Goal: Transaction & Acquisition: Purchase product/service

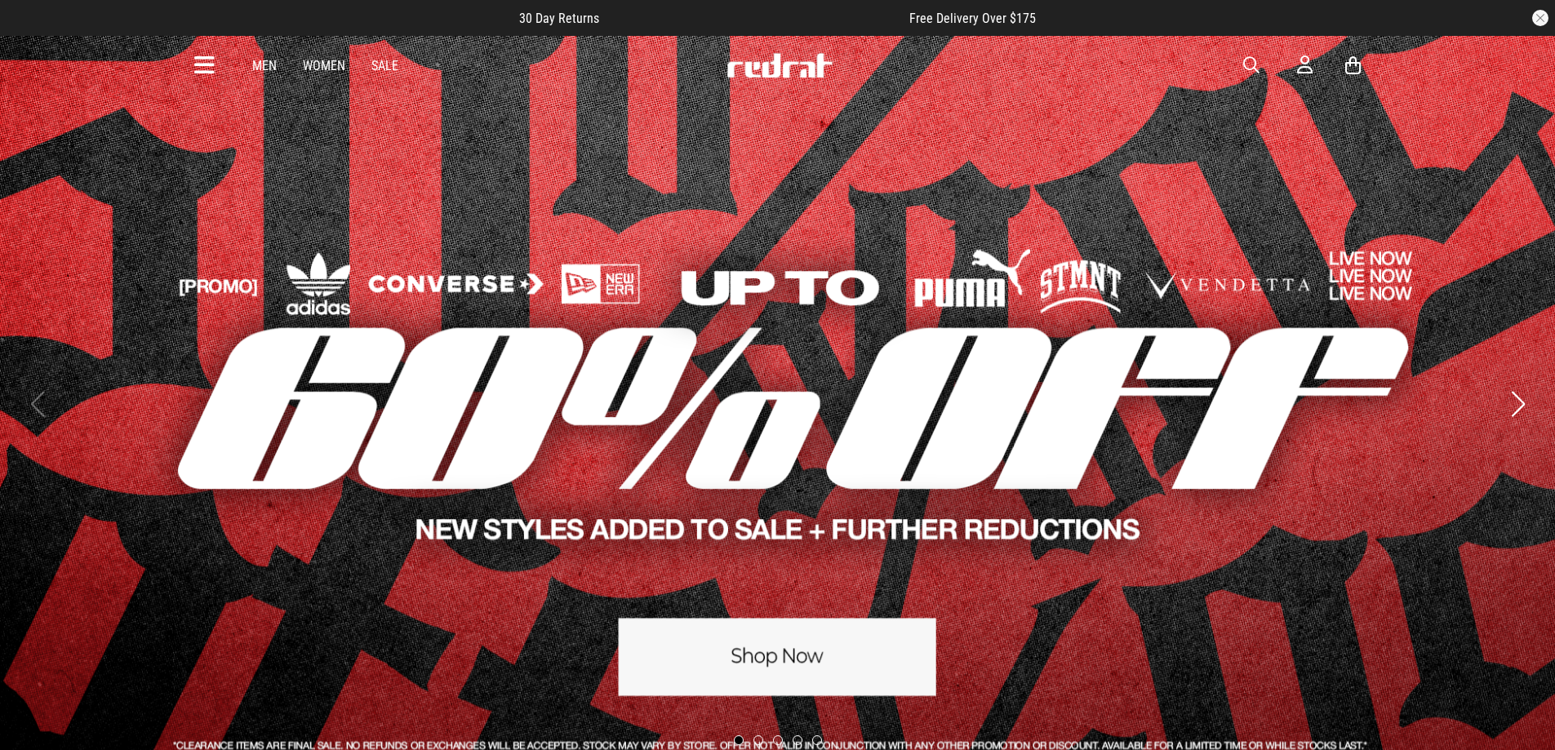
click at [202, 61] on icon at bounding box center [204, 65] width 20 height 27
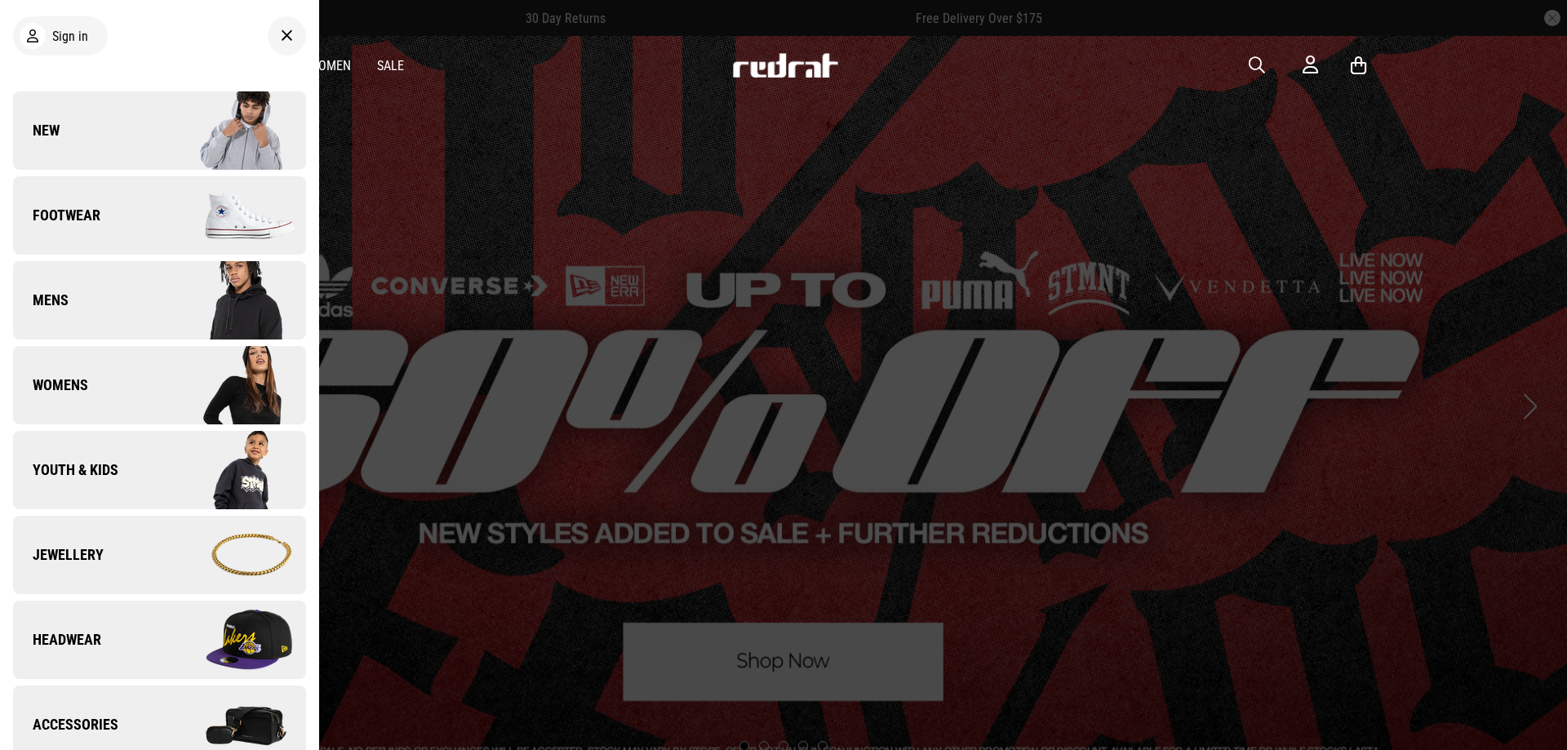
click at [101, 390] on link "Womens" at bounding box center [159, 385] width 293 height 78
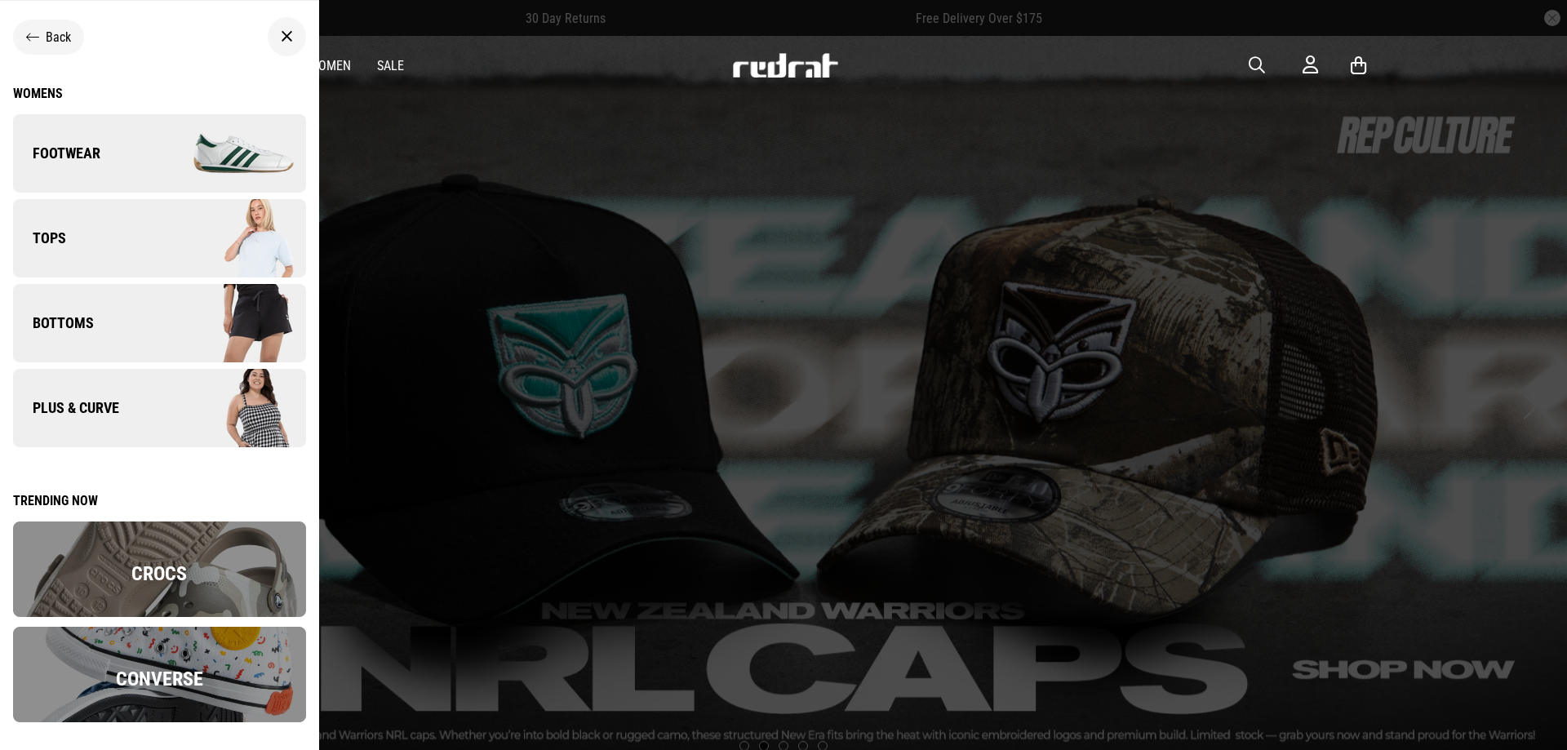
click at [48, 29] on span "Back" at bounding box center [58, 37] width 25 height 16
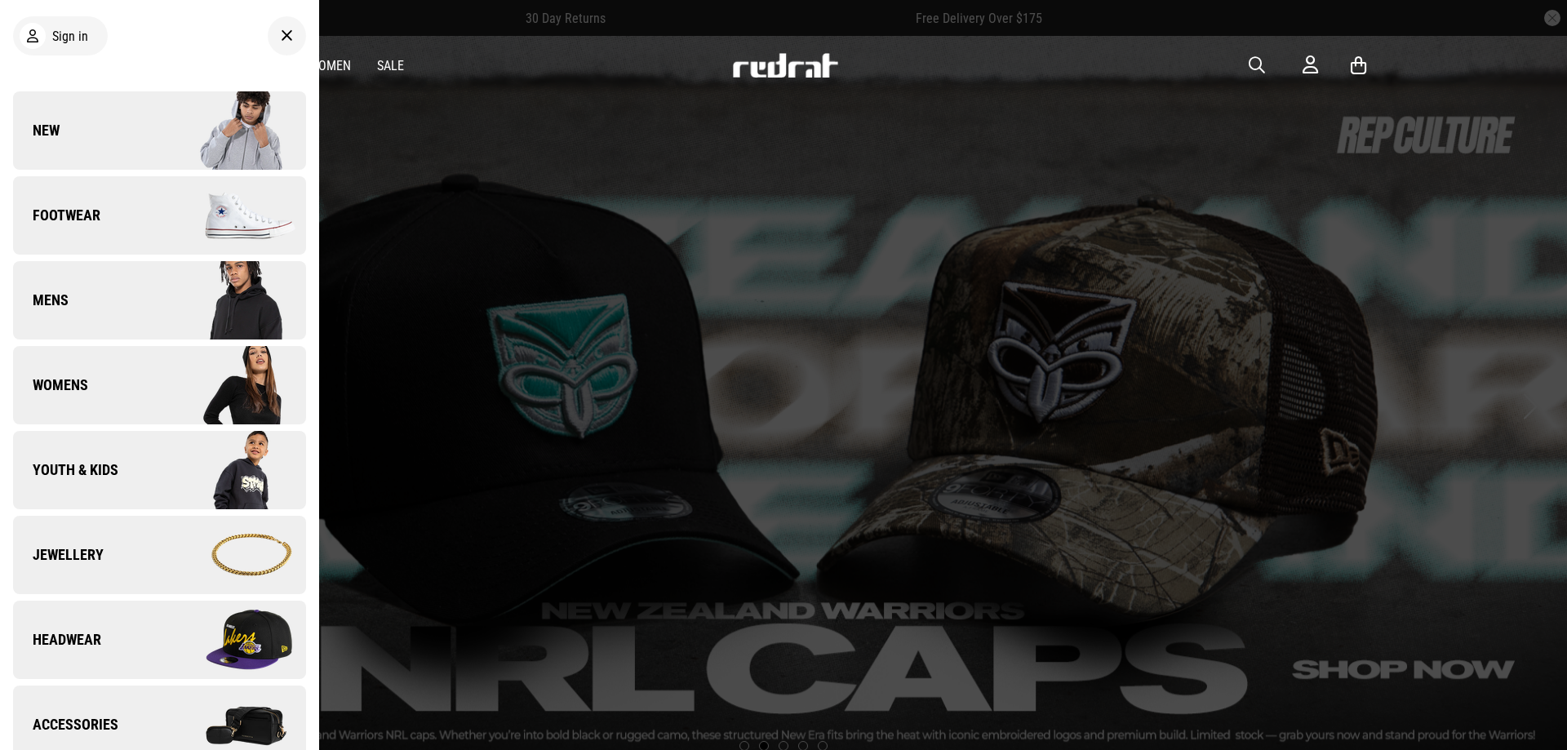
click at [98, 402] on link "Womens" at bounding box center [159, 385] width 293 height 78
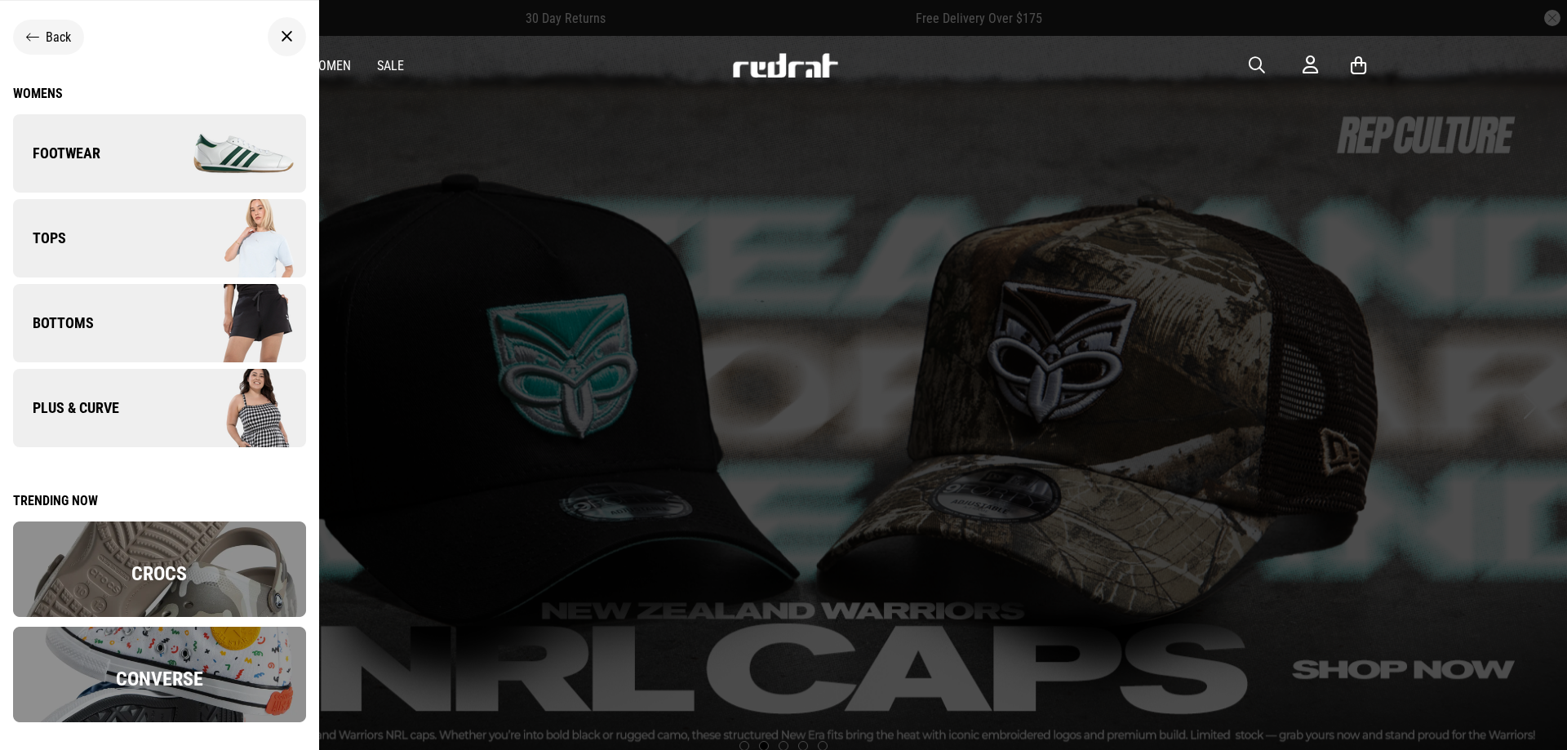
click at [115, 229] on link "Tops" at bounding box center [159, 238] width 293 height 78
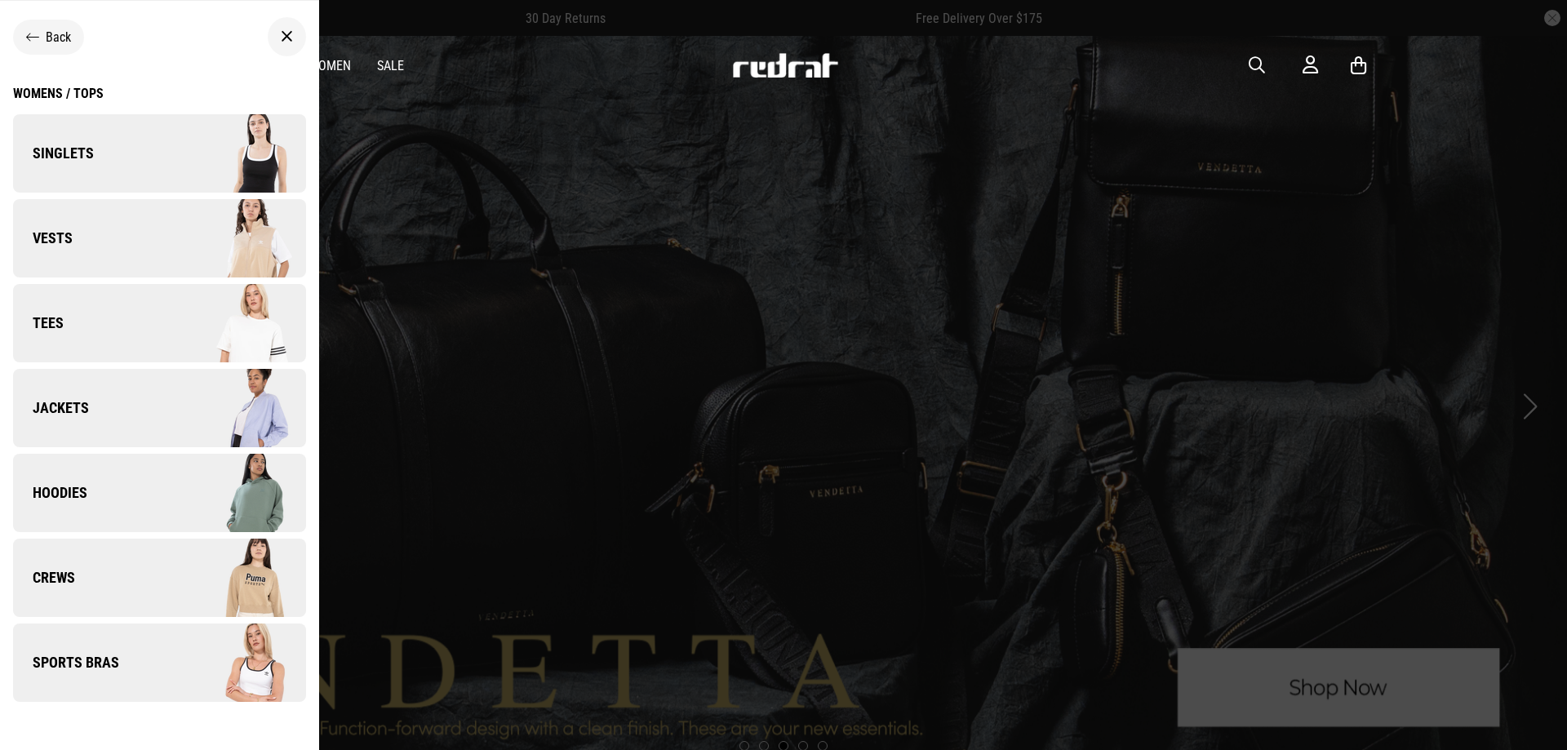
click at [113, 513] on link "Hoodies" at bounding box center [159, 493] width 293 height 78
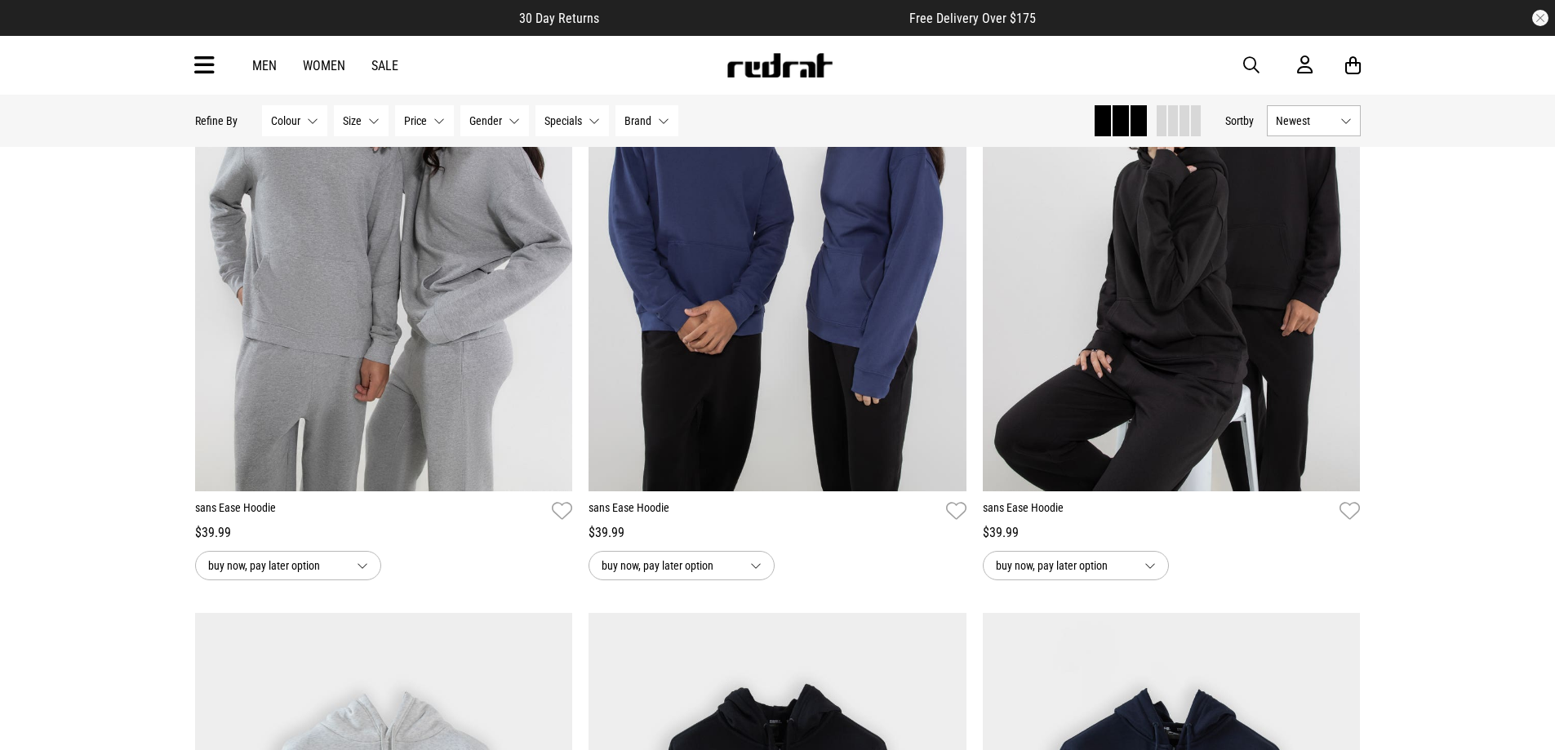
scroll to position [245, 0]
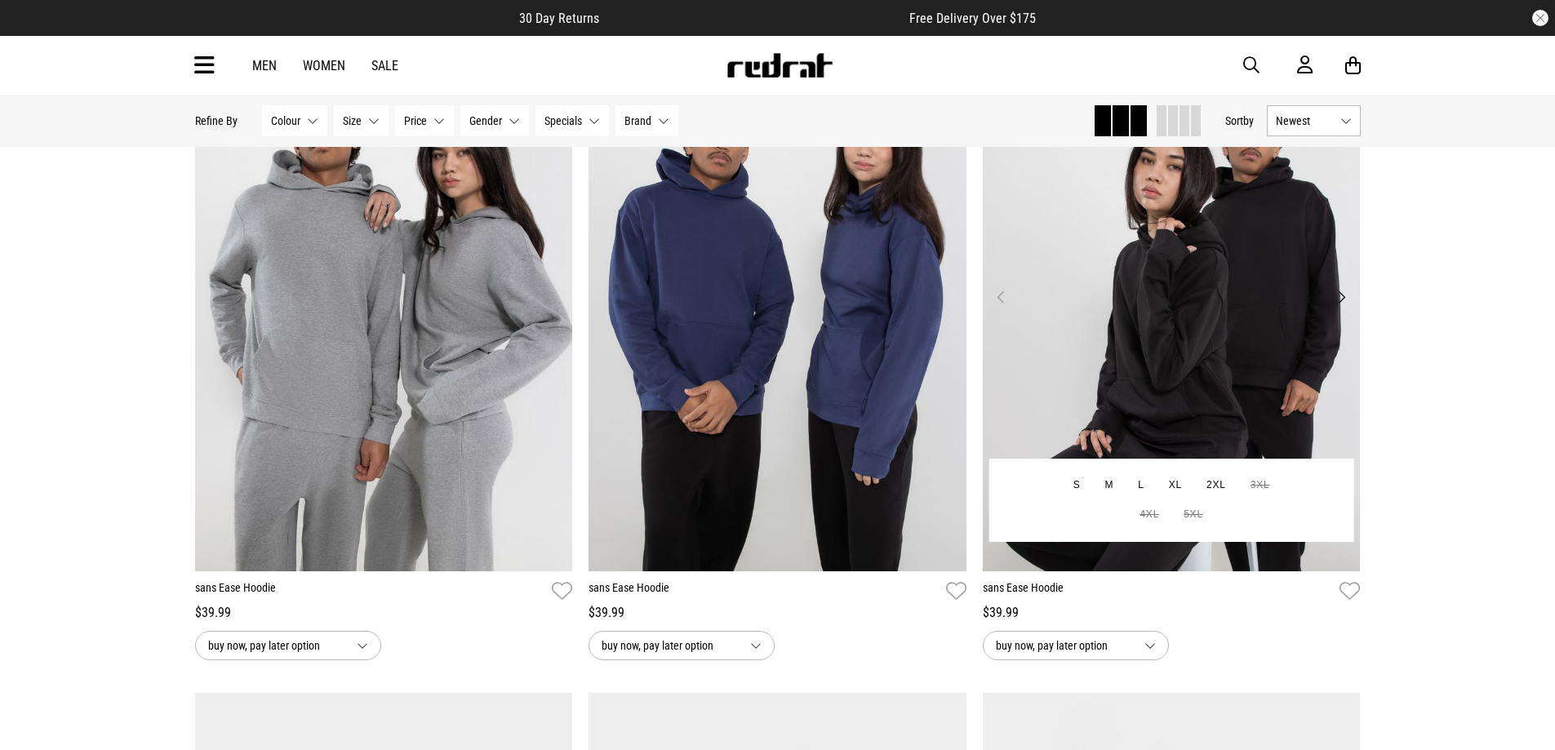
click at [1239, 295] on img at bounding box center [1172, 306] width 378 height 529
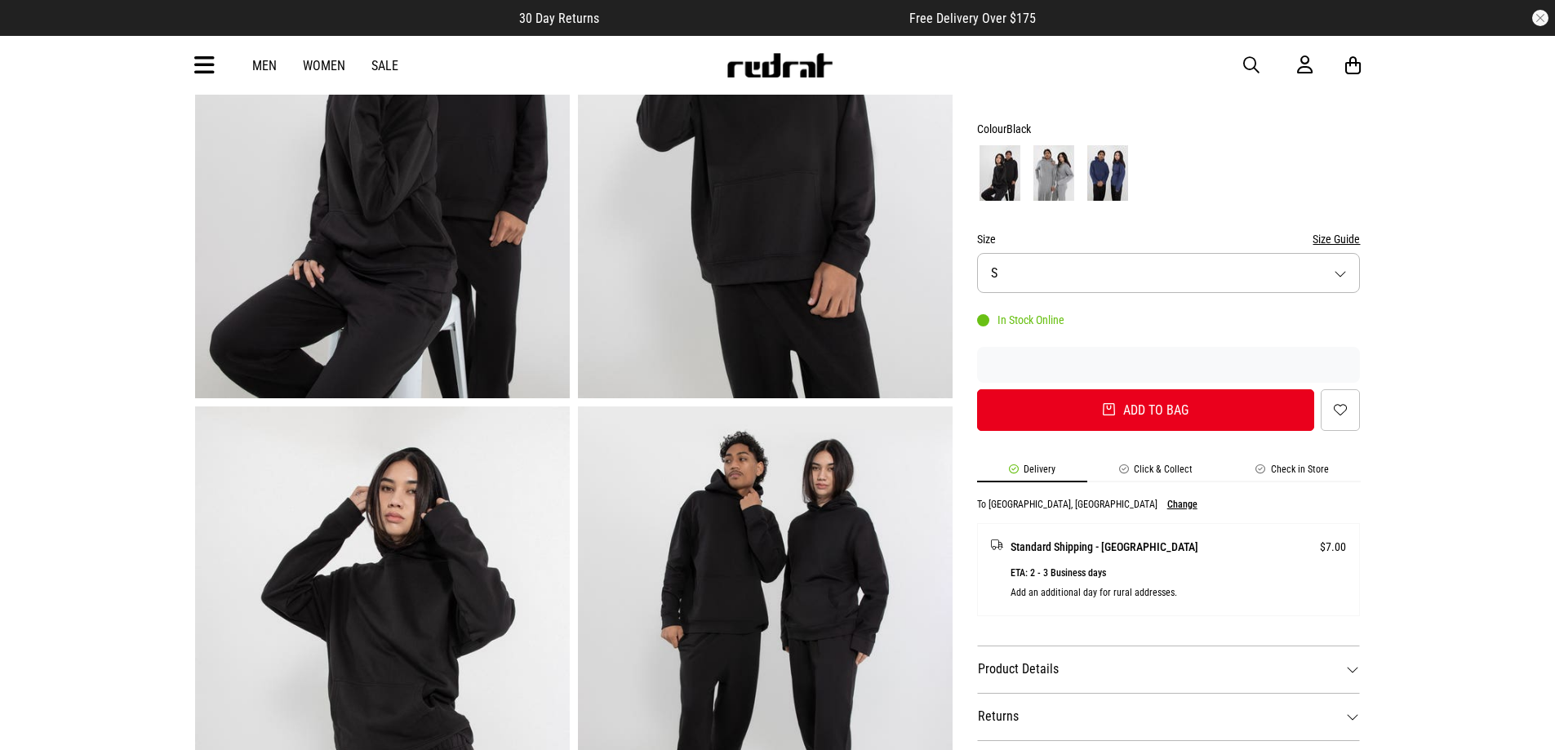
scroll to position [163, 0]
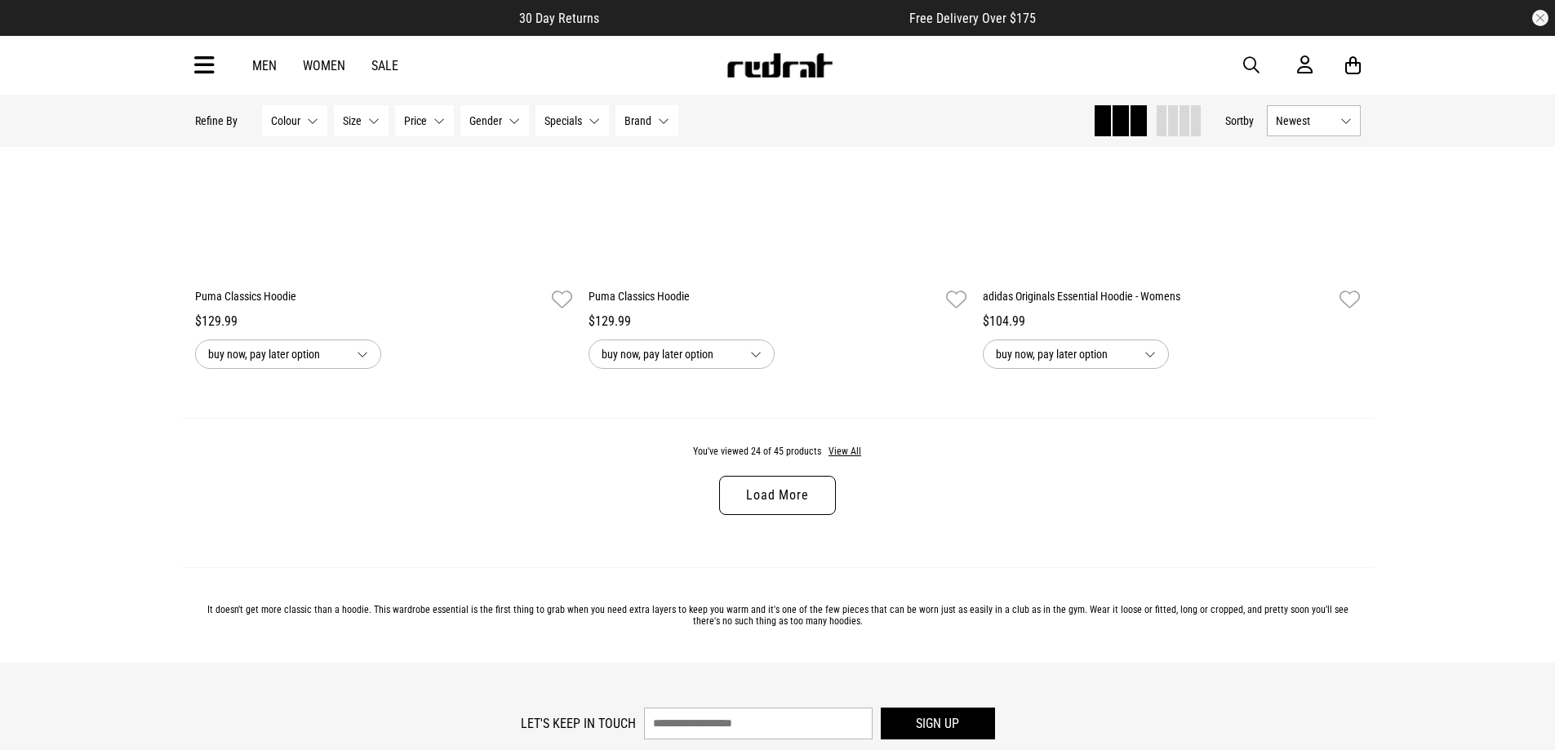
scroll to position [5353, 0]
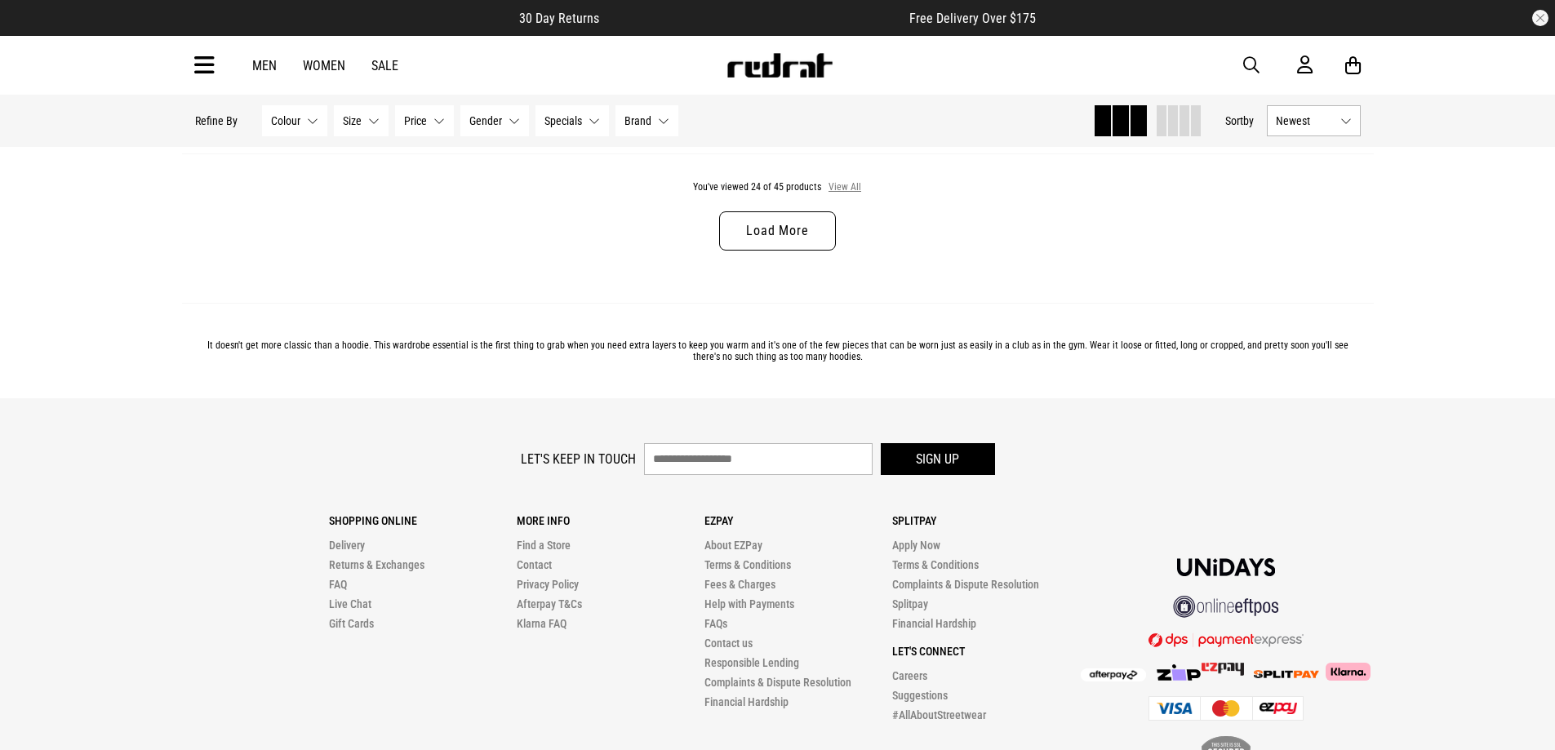
click at [833, 195] on button "View All" at bounding box center [845, 187] width 34 height 15
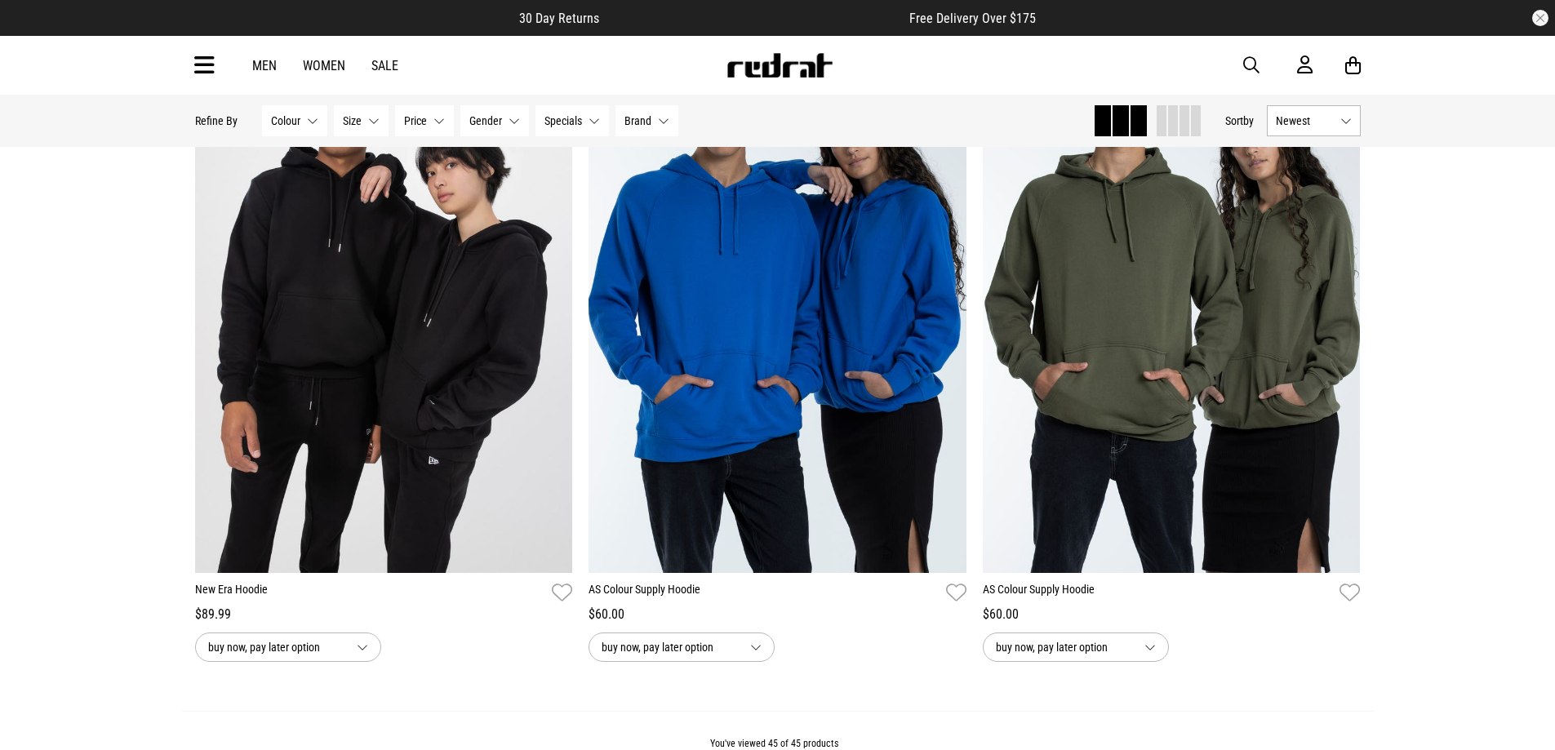
scroll to position [9516, 0]
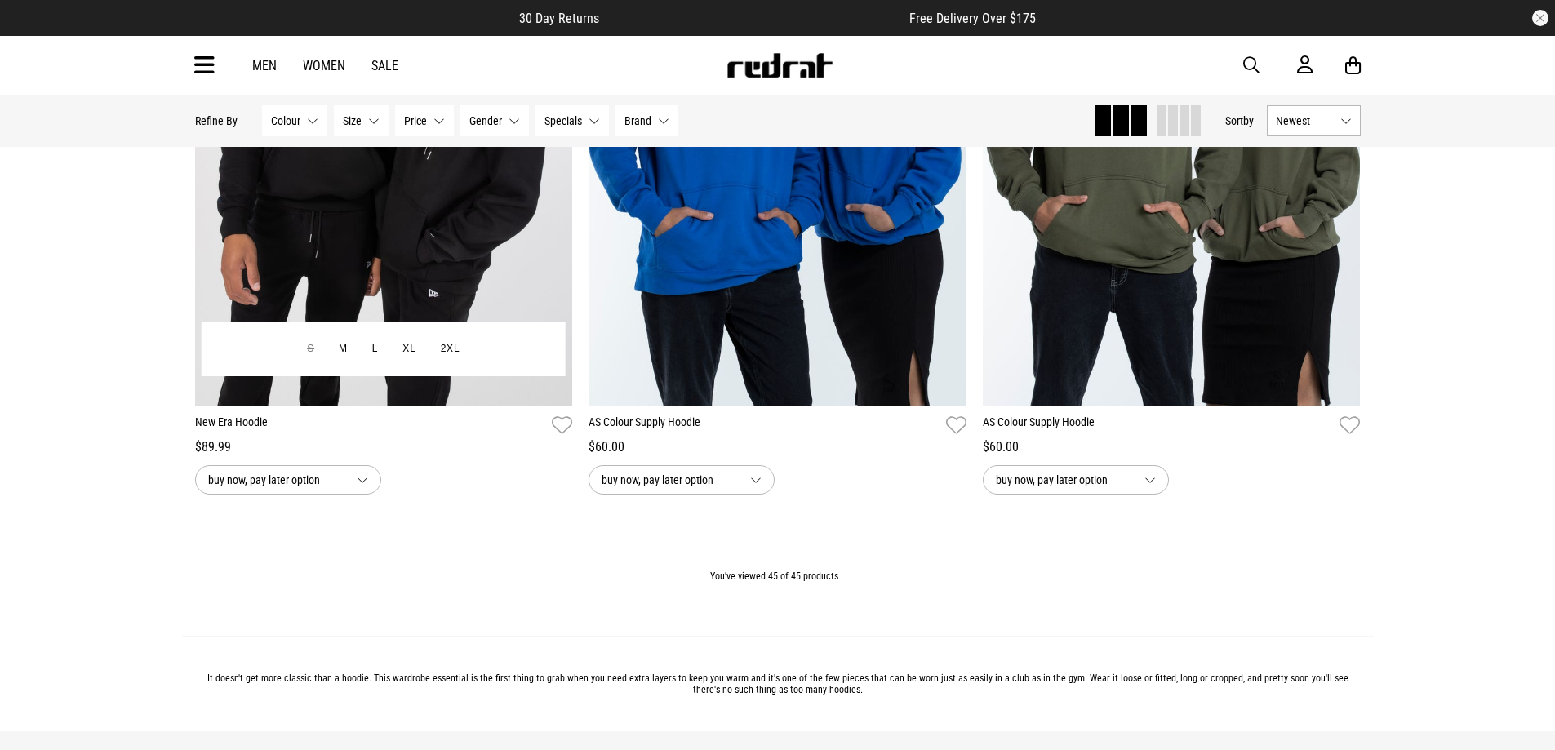
click at [380, 282] on img at bounding box center [384, 141] width 378 height 529
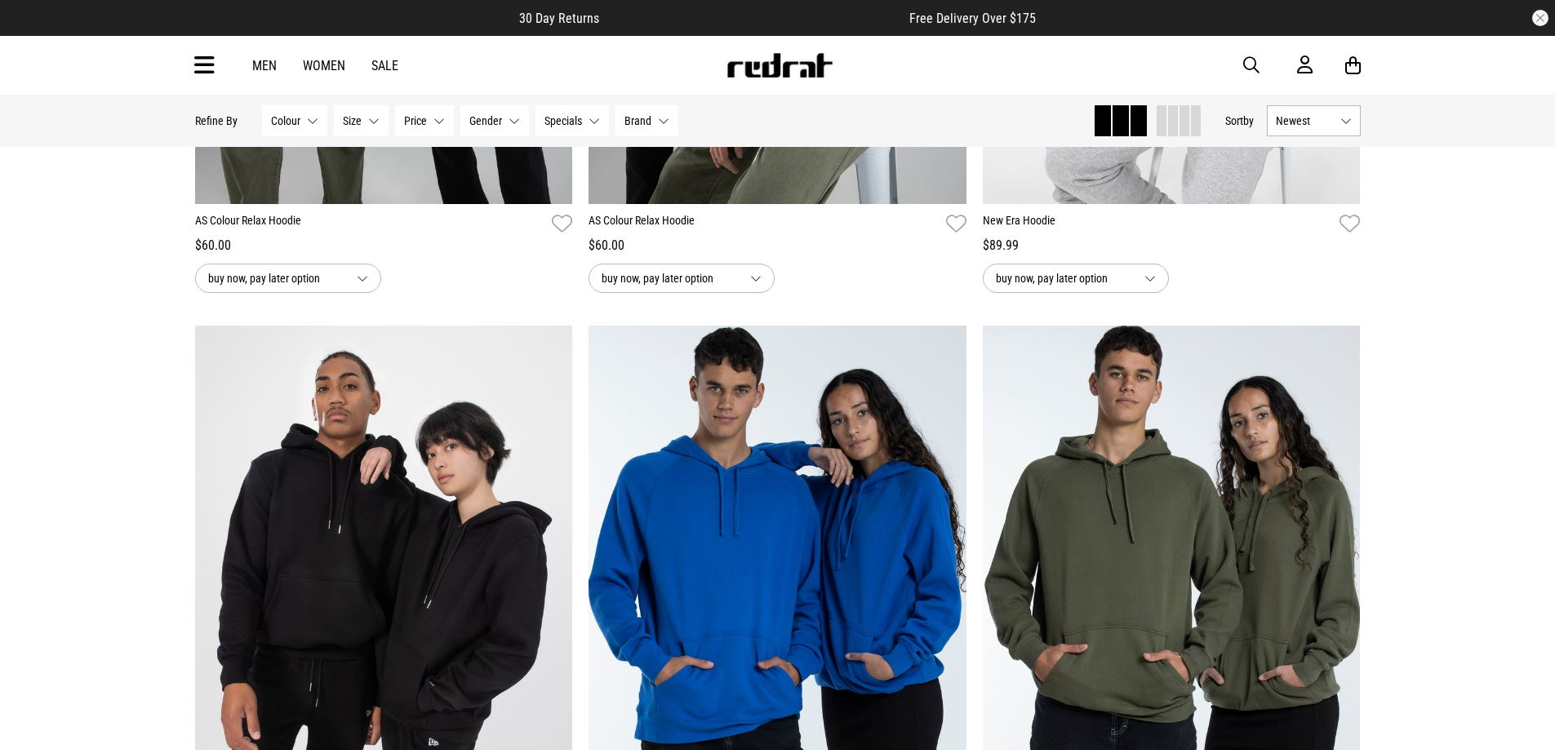
click at [202, 64] on icon at bounding box center [204, 65] width 20 height 27
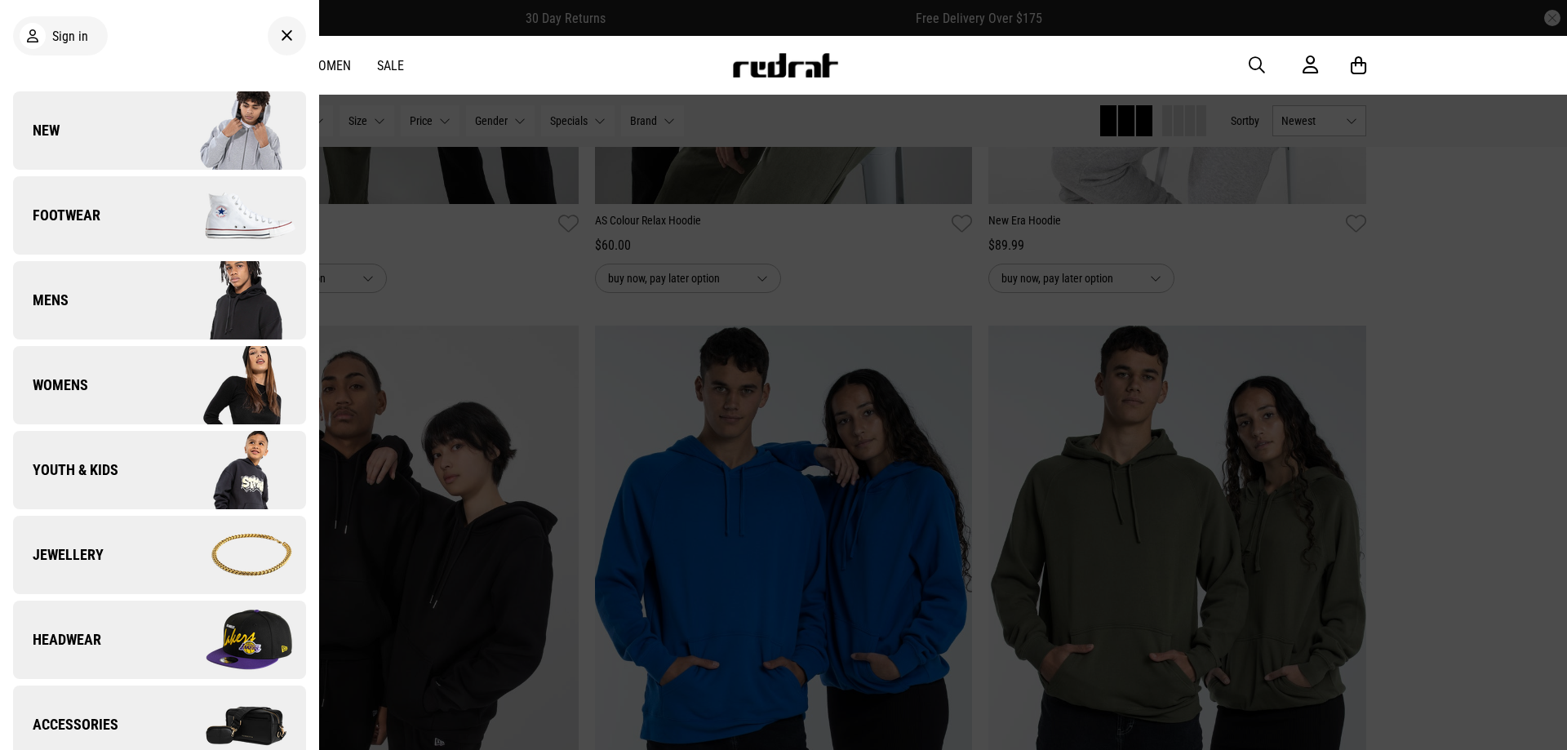
click at [98, 305] on link "Mens" at bounding box center [159, 300] width 293 height 78
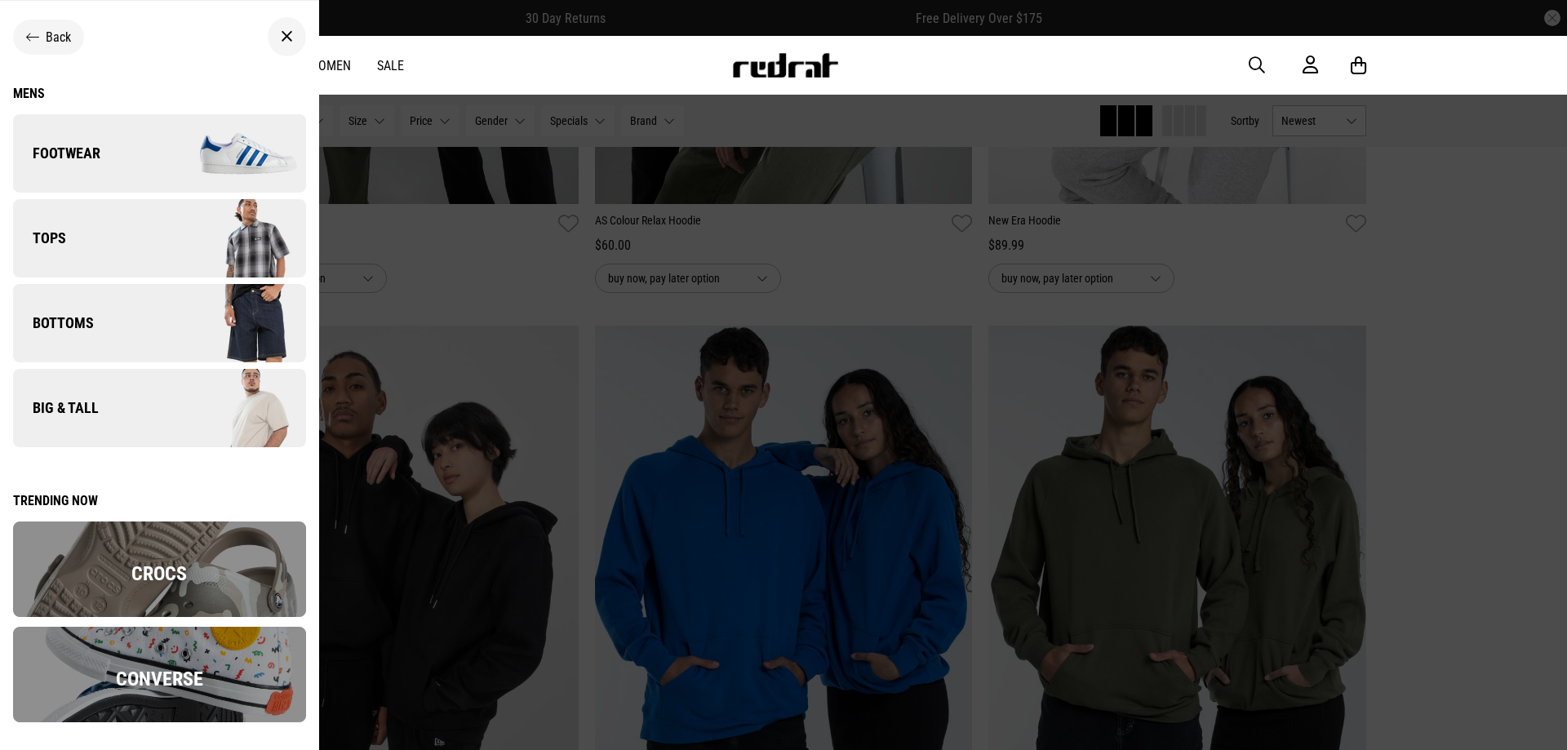
click at [87, 233] on link "Tops" at bounding box center [159, 238] width 293 height 78
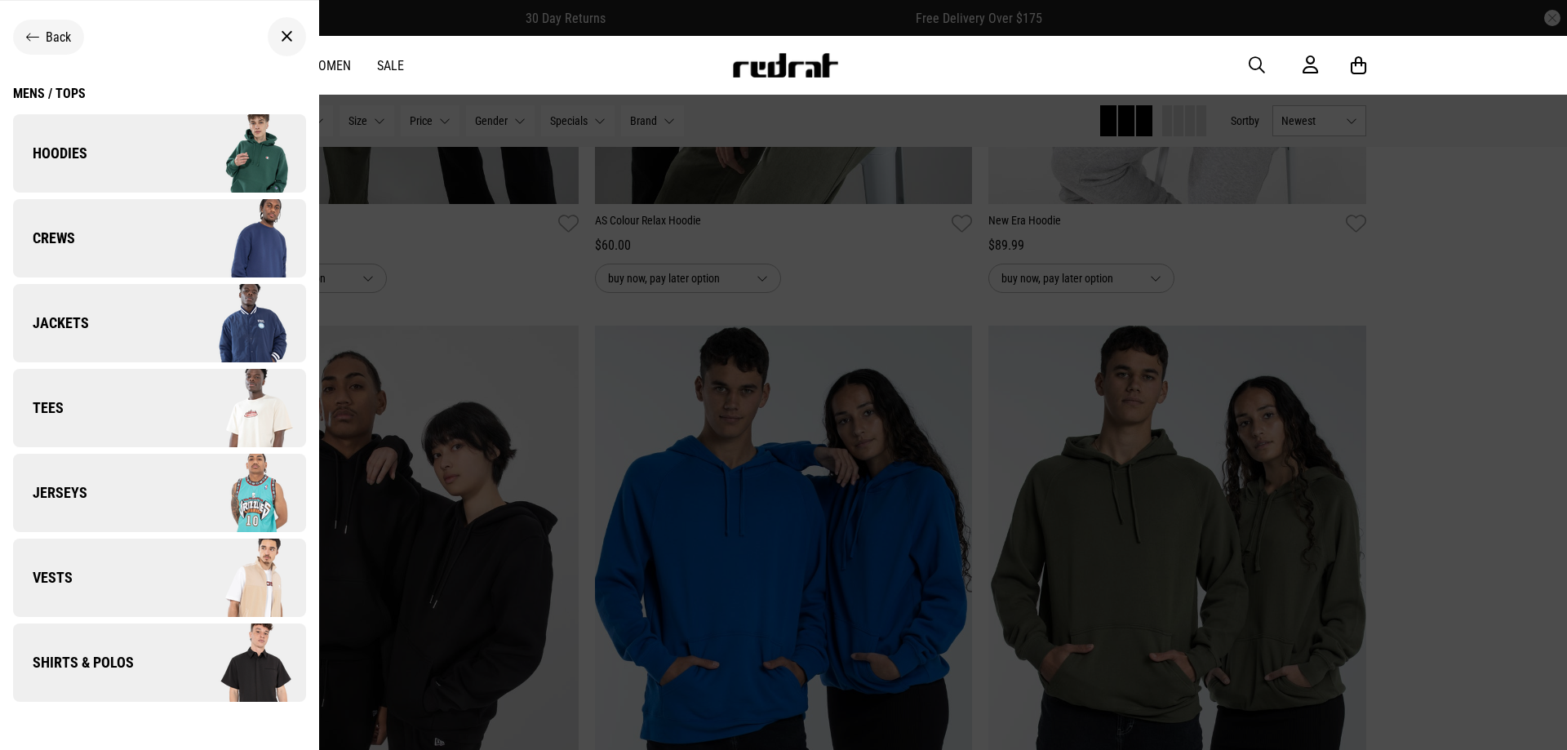
click at [114, 167] on link "Hoodies" at bounding box center [159, 153] width 293 height 78
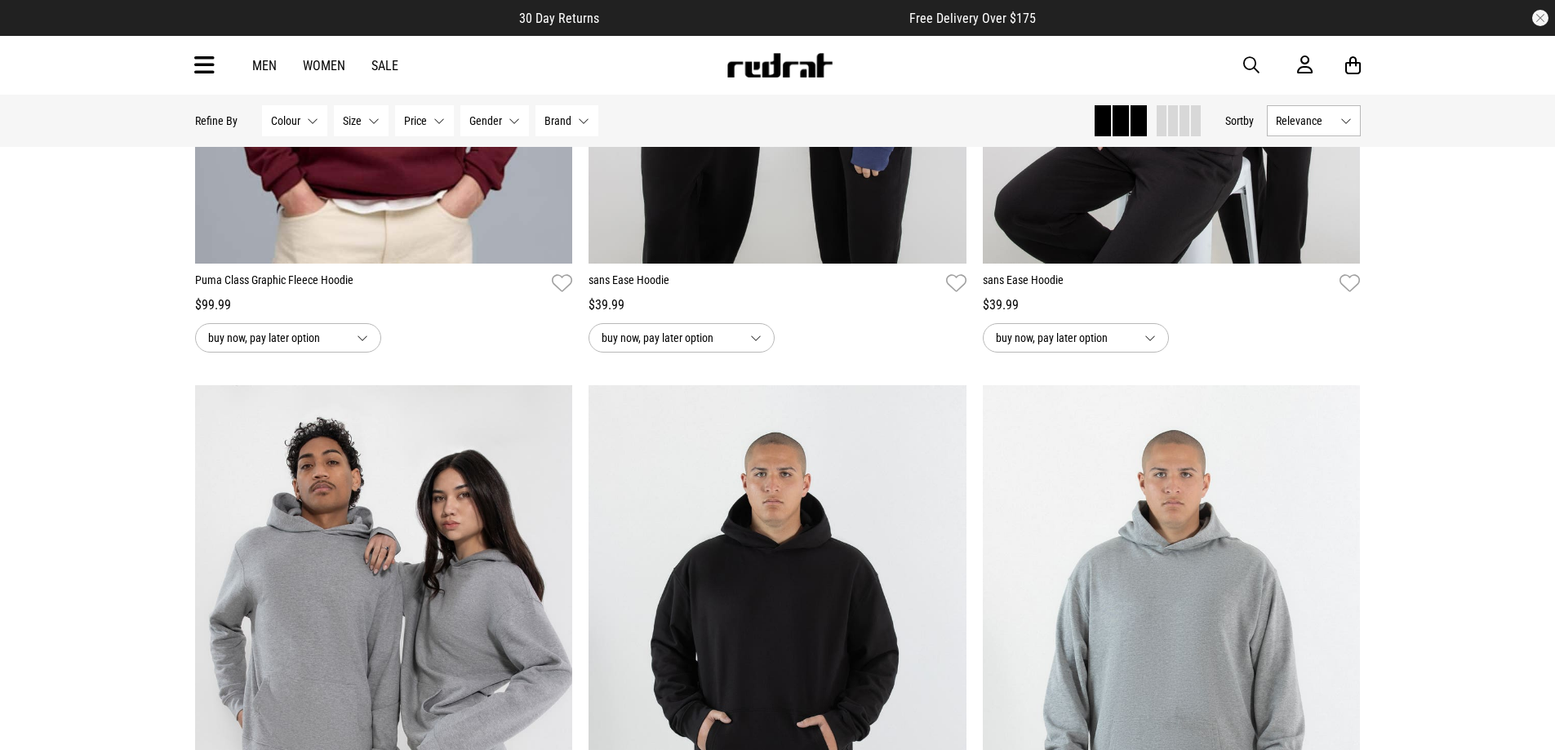
scroll to position [1469, 0]
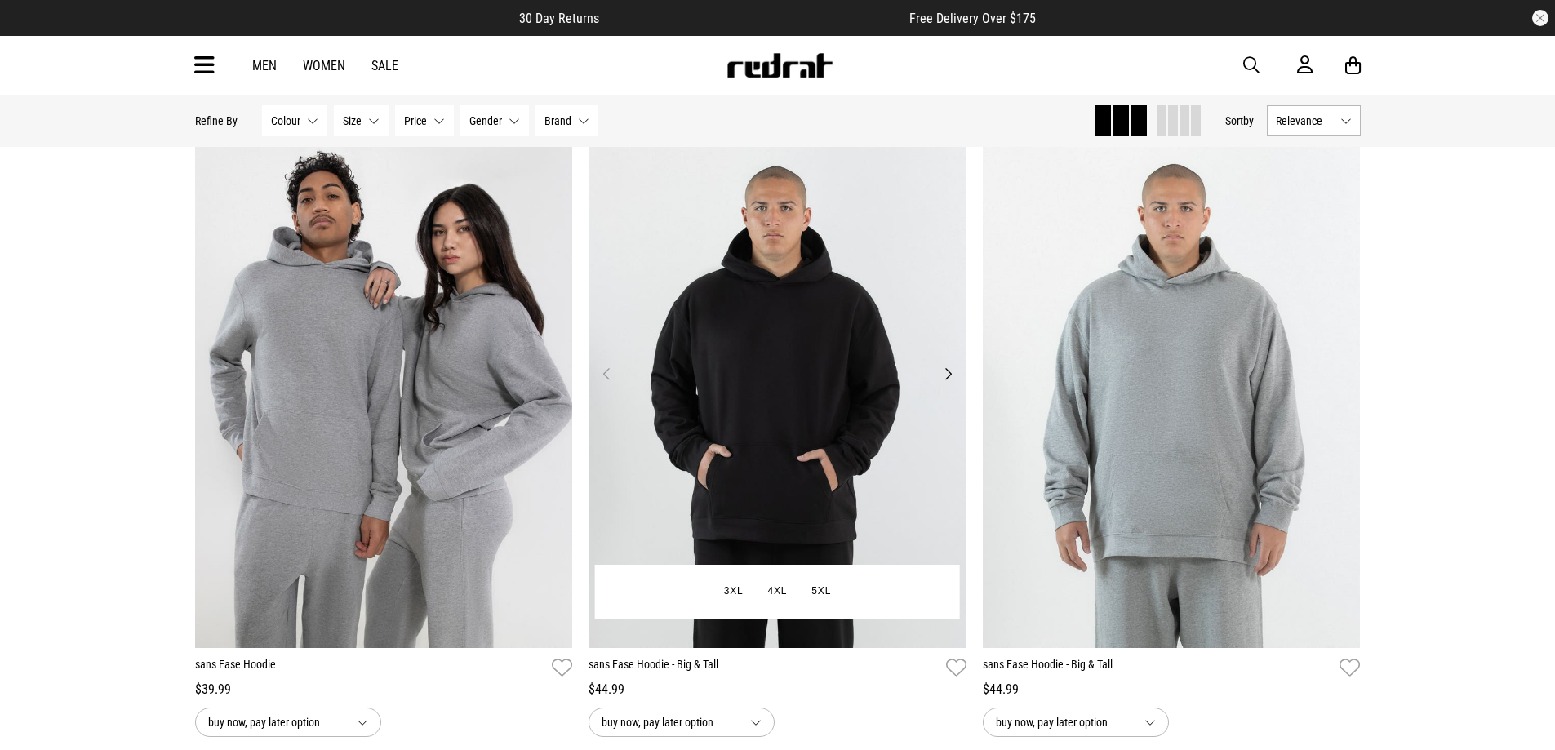
click at [846, 386] on img at bounding box center [777, 383] width 378 height 529
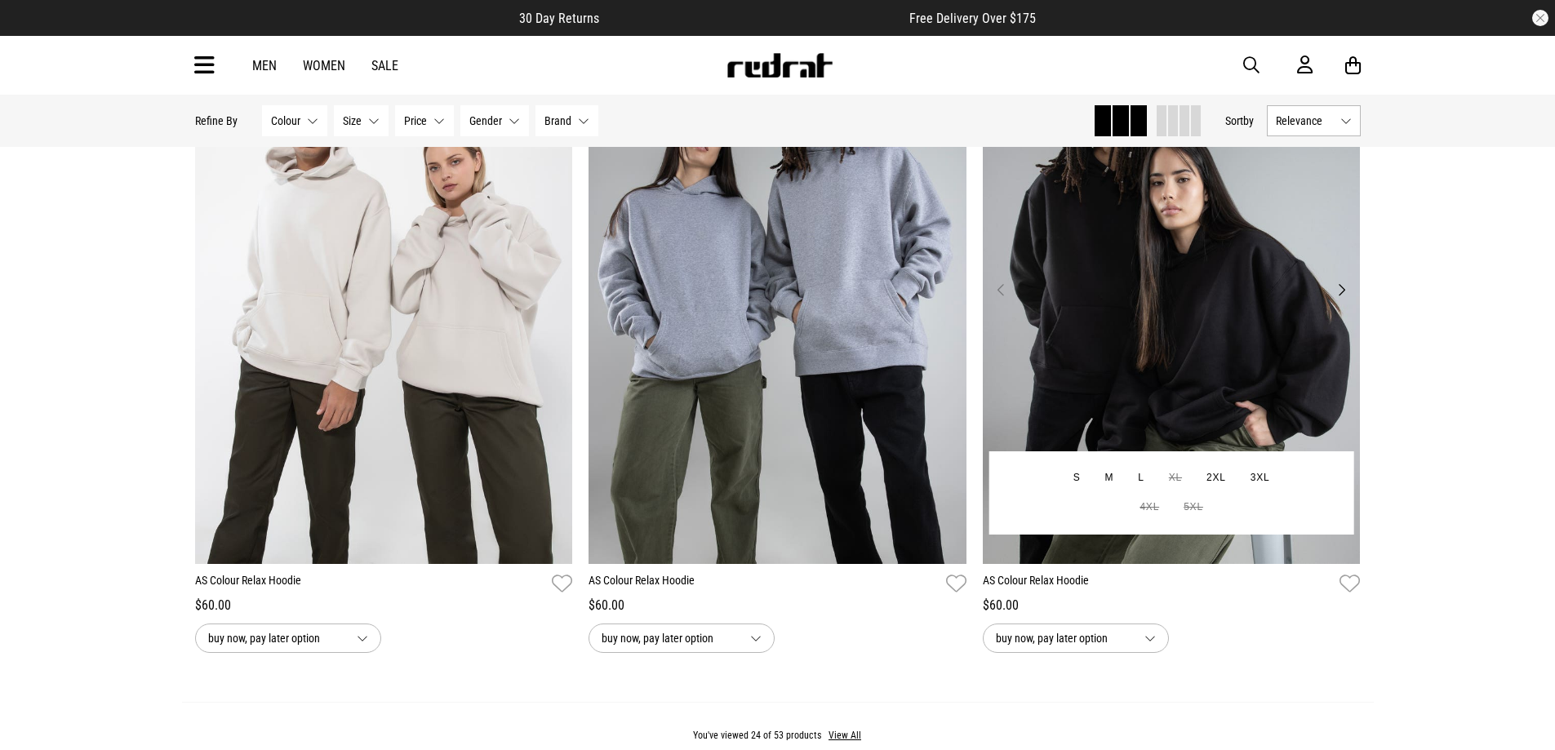
scroll to position [4781, 0]
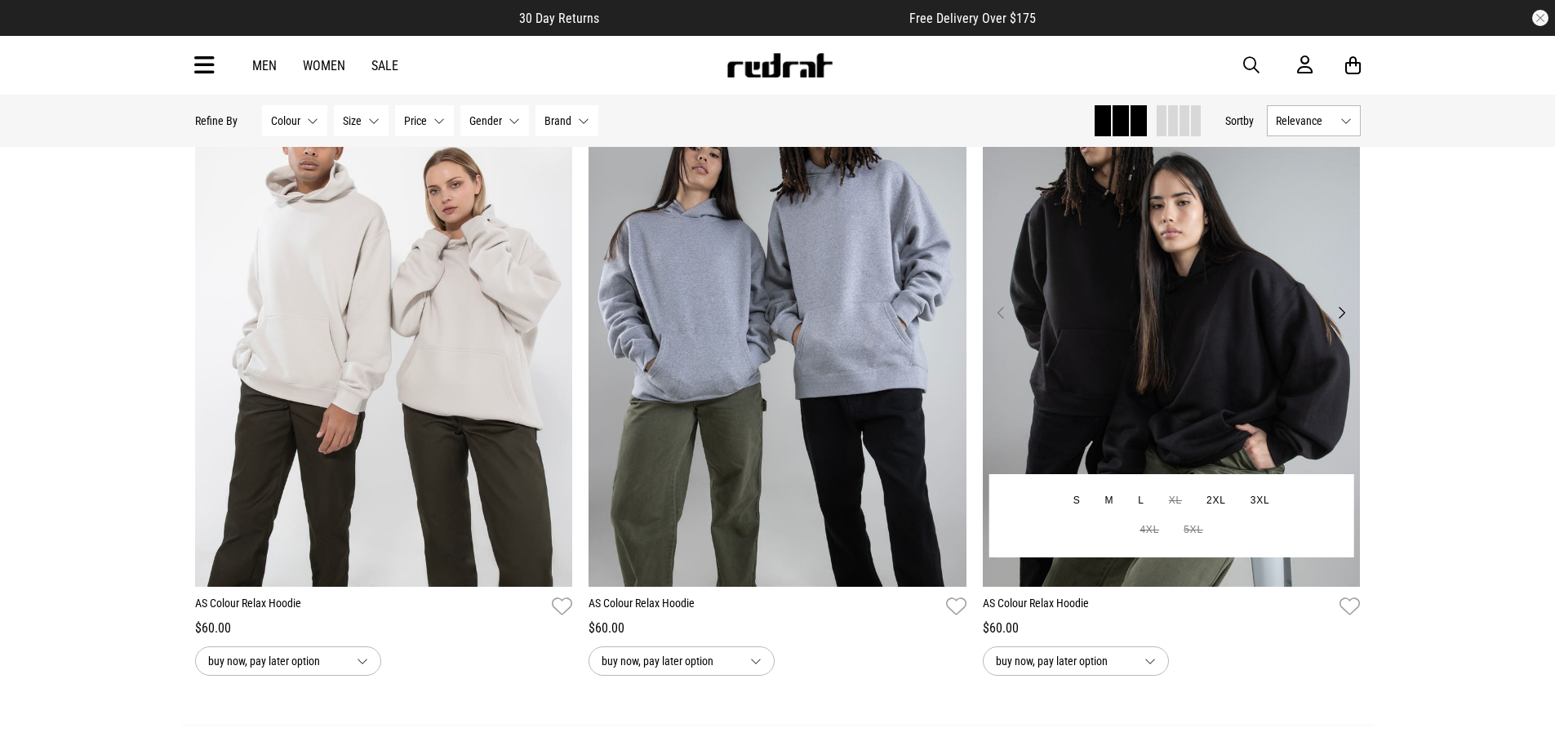
click at [1210, 275] on img at bounding box center [1172, 322] width 378 height 529
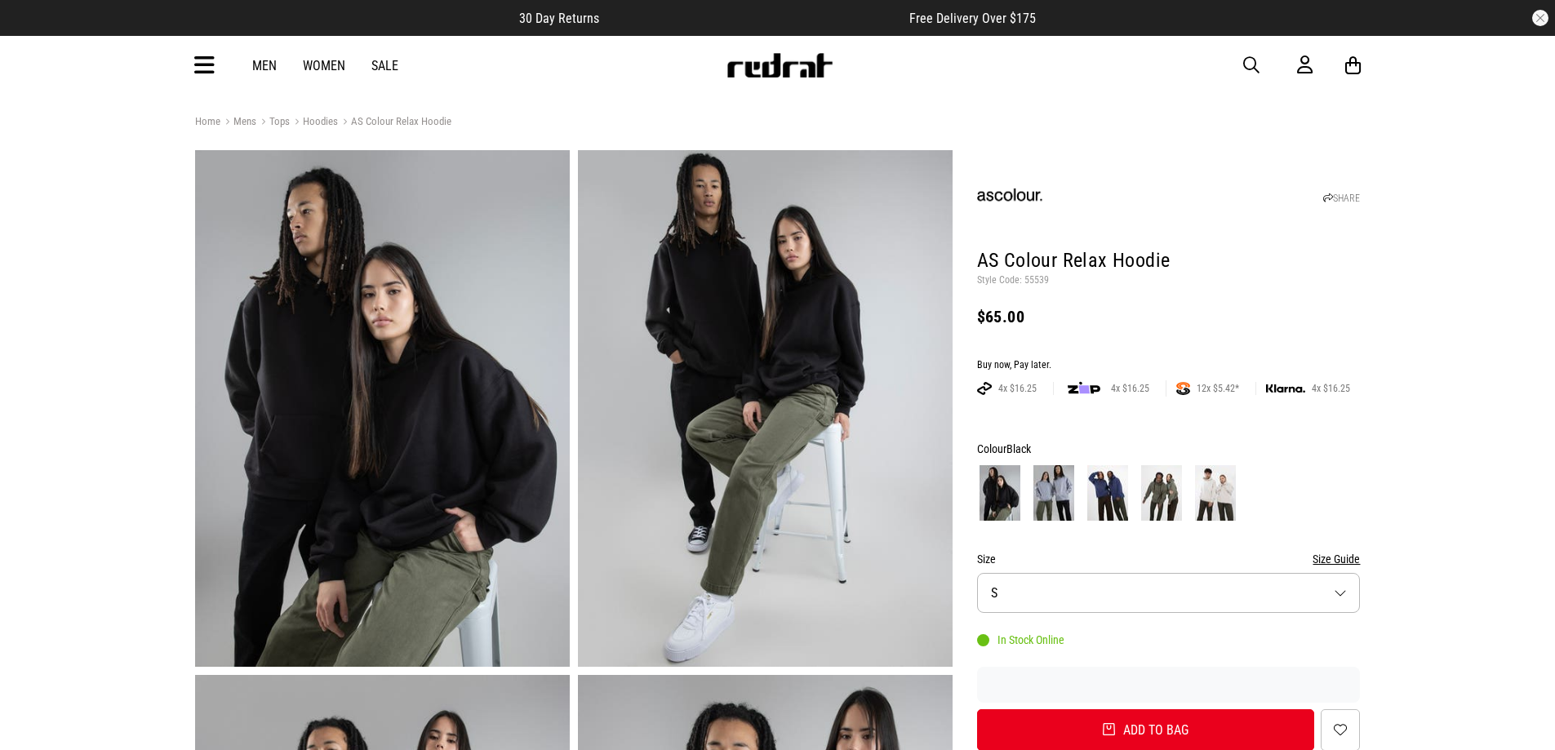
click at [1114, 595] on button "Size S" at bounding box center [1169, 593] width 384 height 40
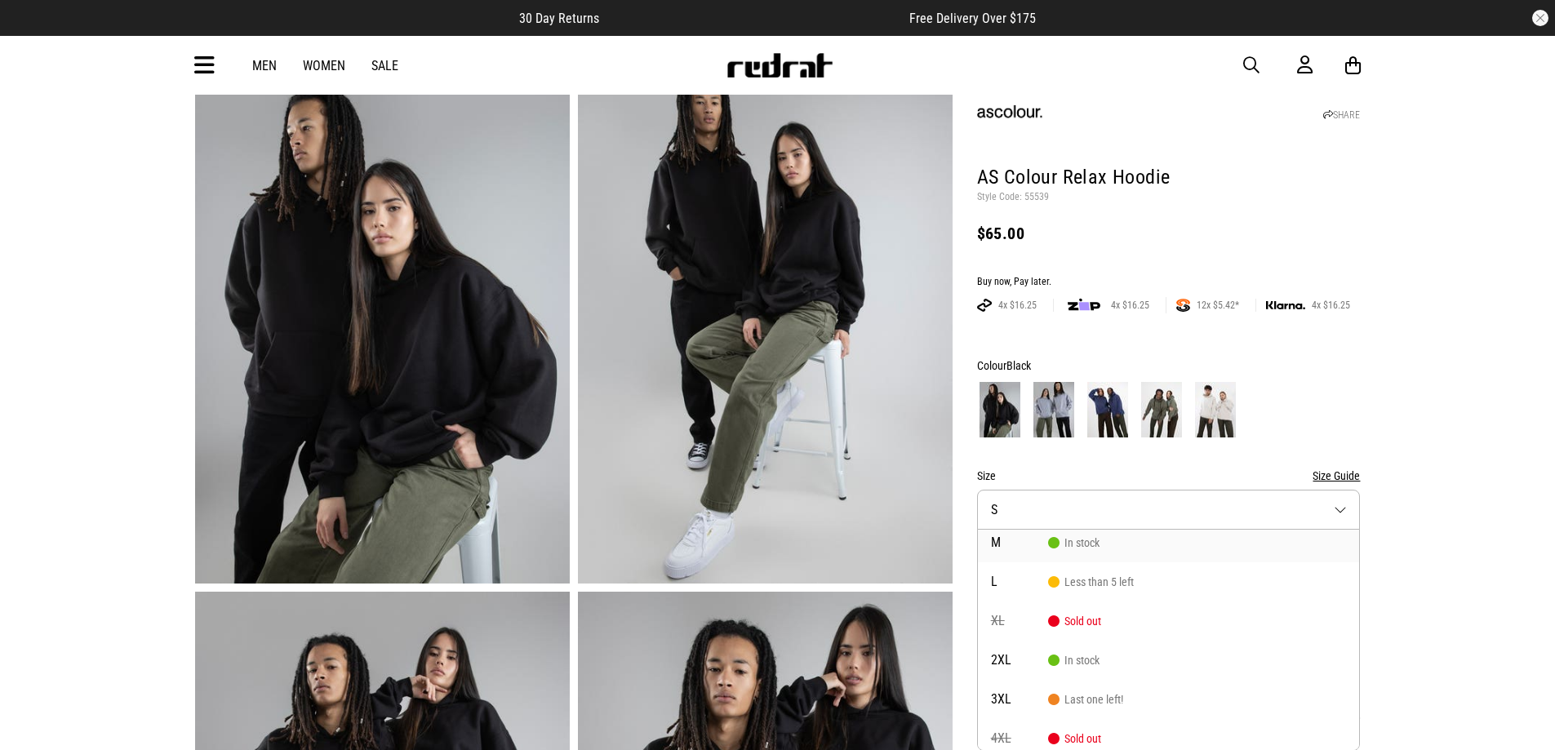
scroll to position [82, 0]
click at [1095, 622] on span "In stock" at bounding box center [1073, 624] width 51 height 13
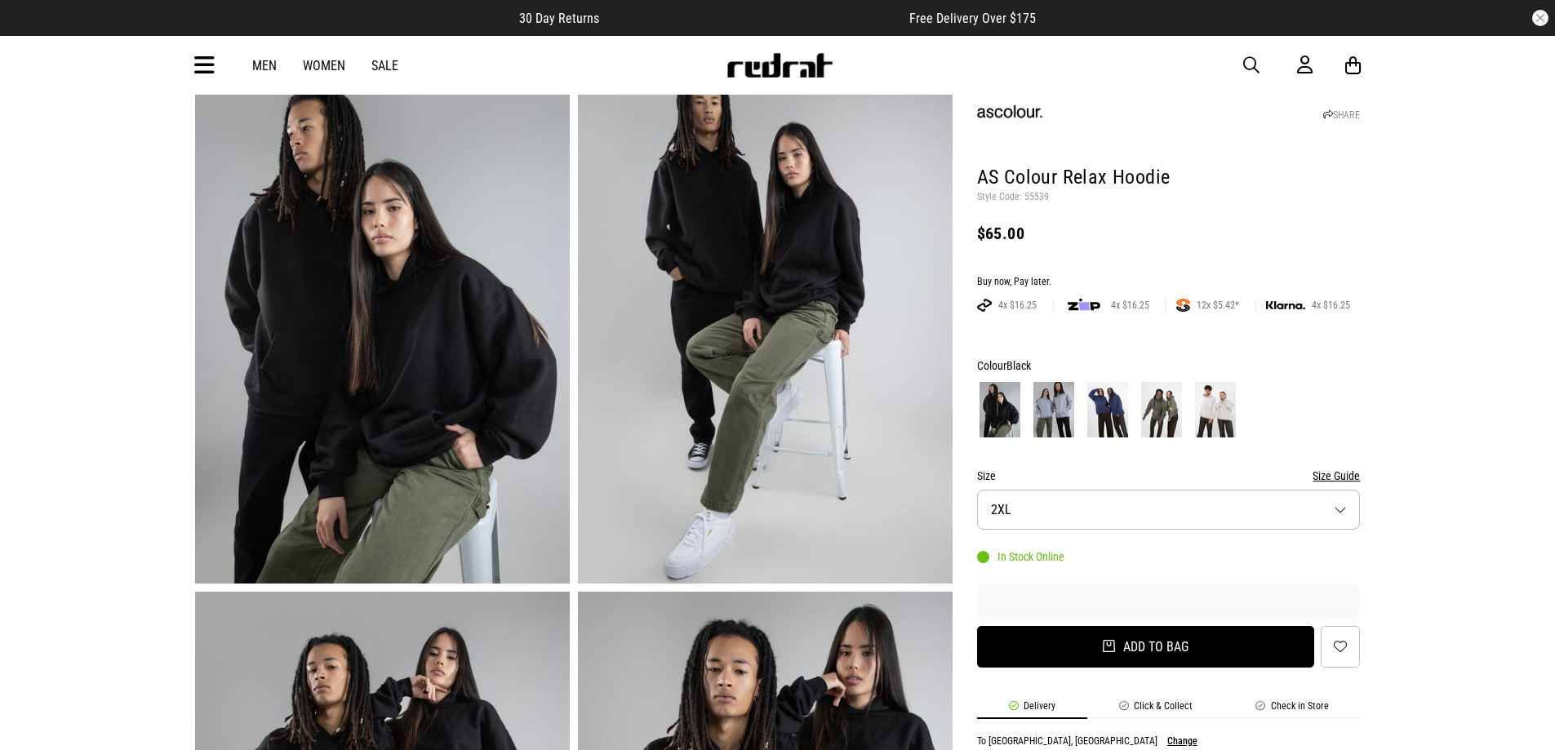
click at [1144, 649] on button "Add to bag" at bounding box center [1146, 647] width 338 height 42
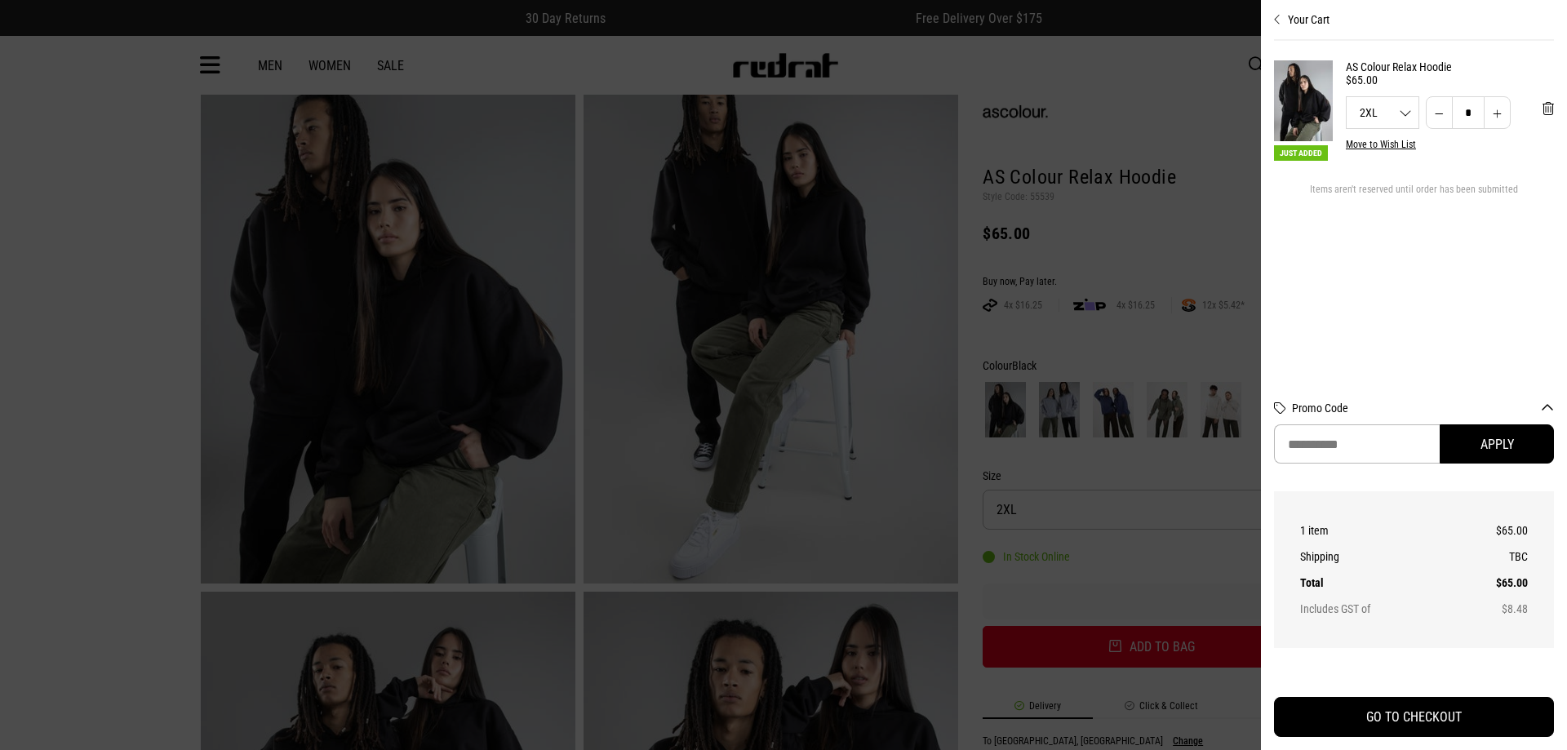
click at [1153, 429] on div at bounding box center [783, 375] width 1567 height 750
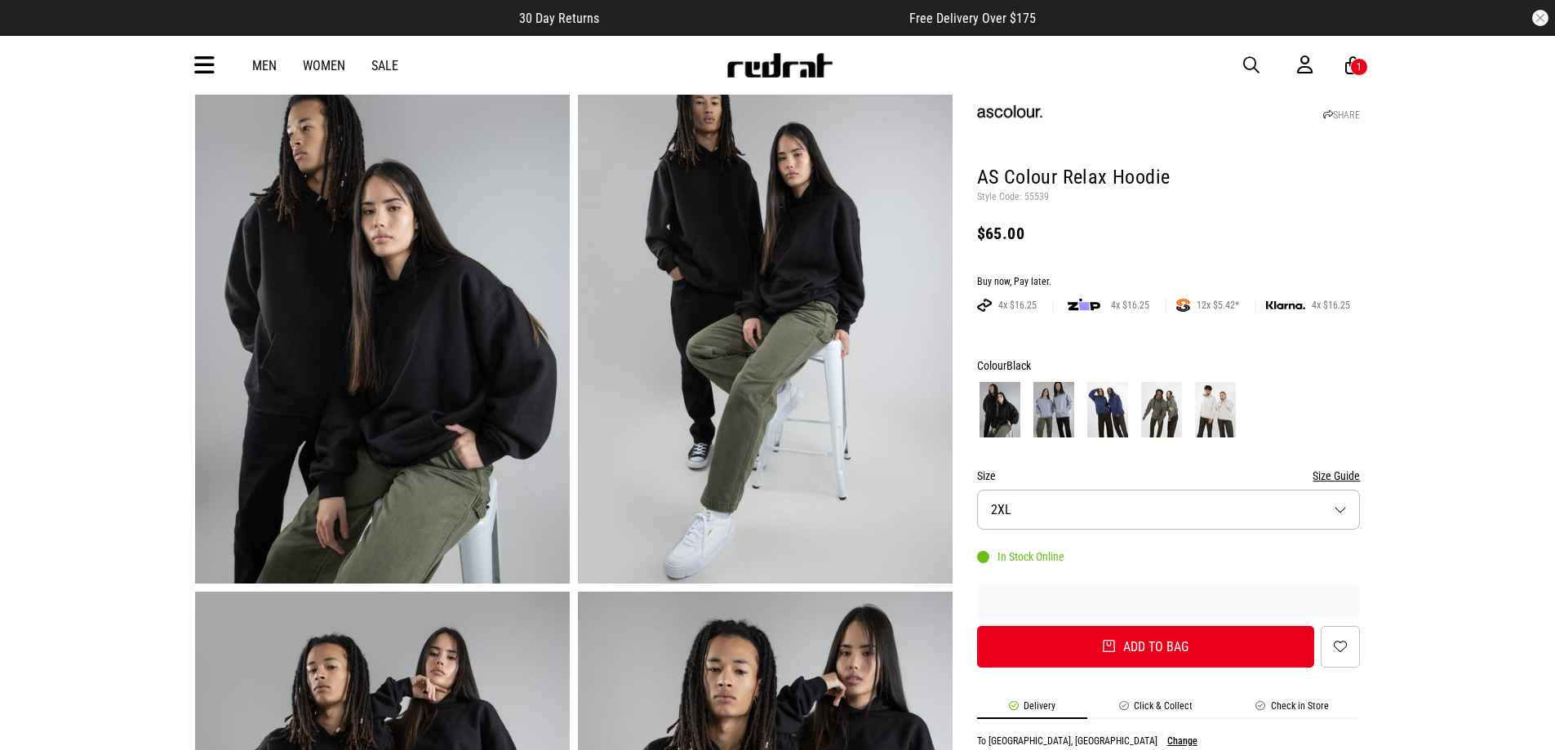
click at [1160, 419] on img at bounding box center [1161, 410] width 41 height 56
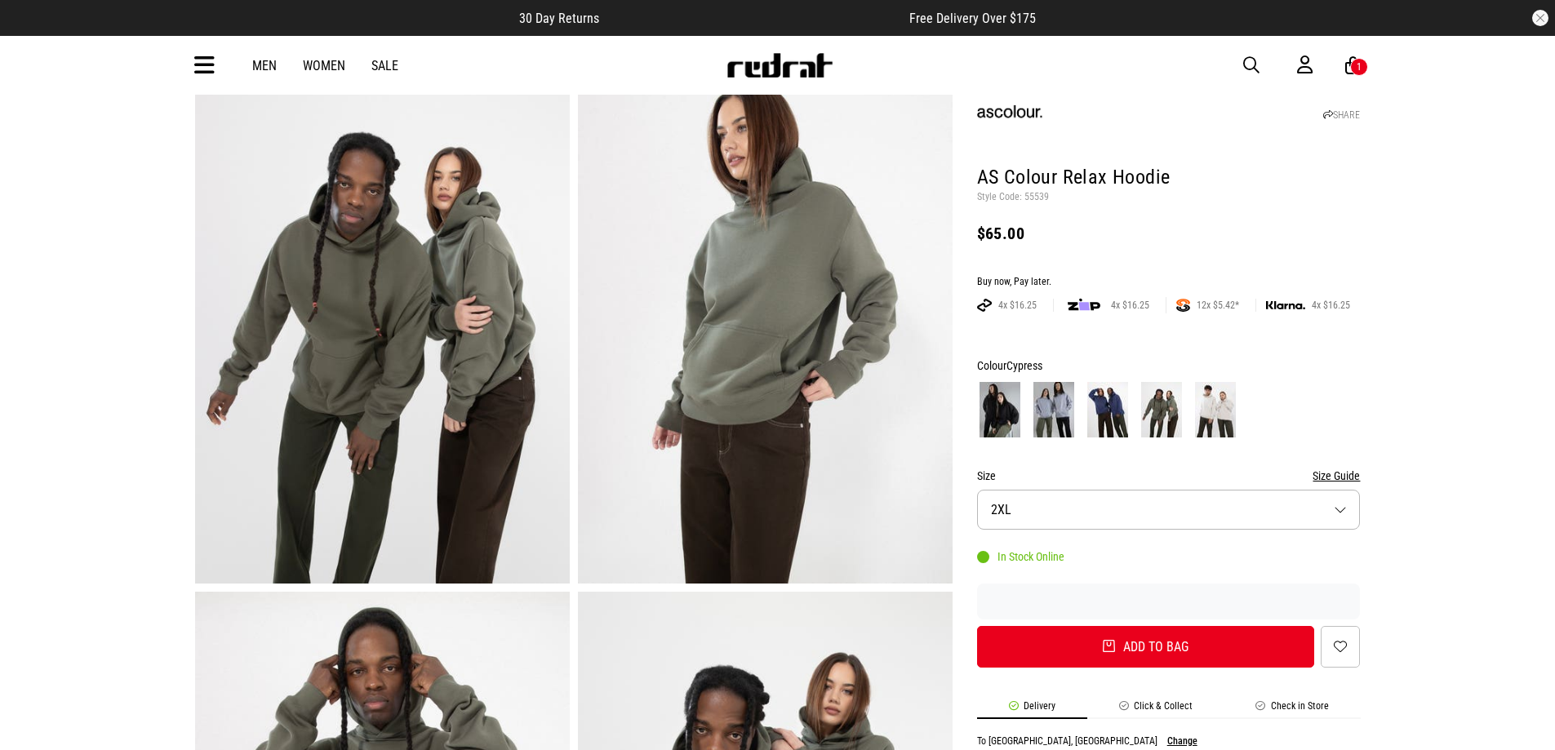
click at [1108, 420] on img at bounding box center [1107, 410] width 41 height 56
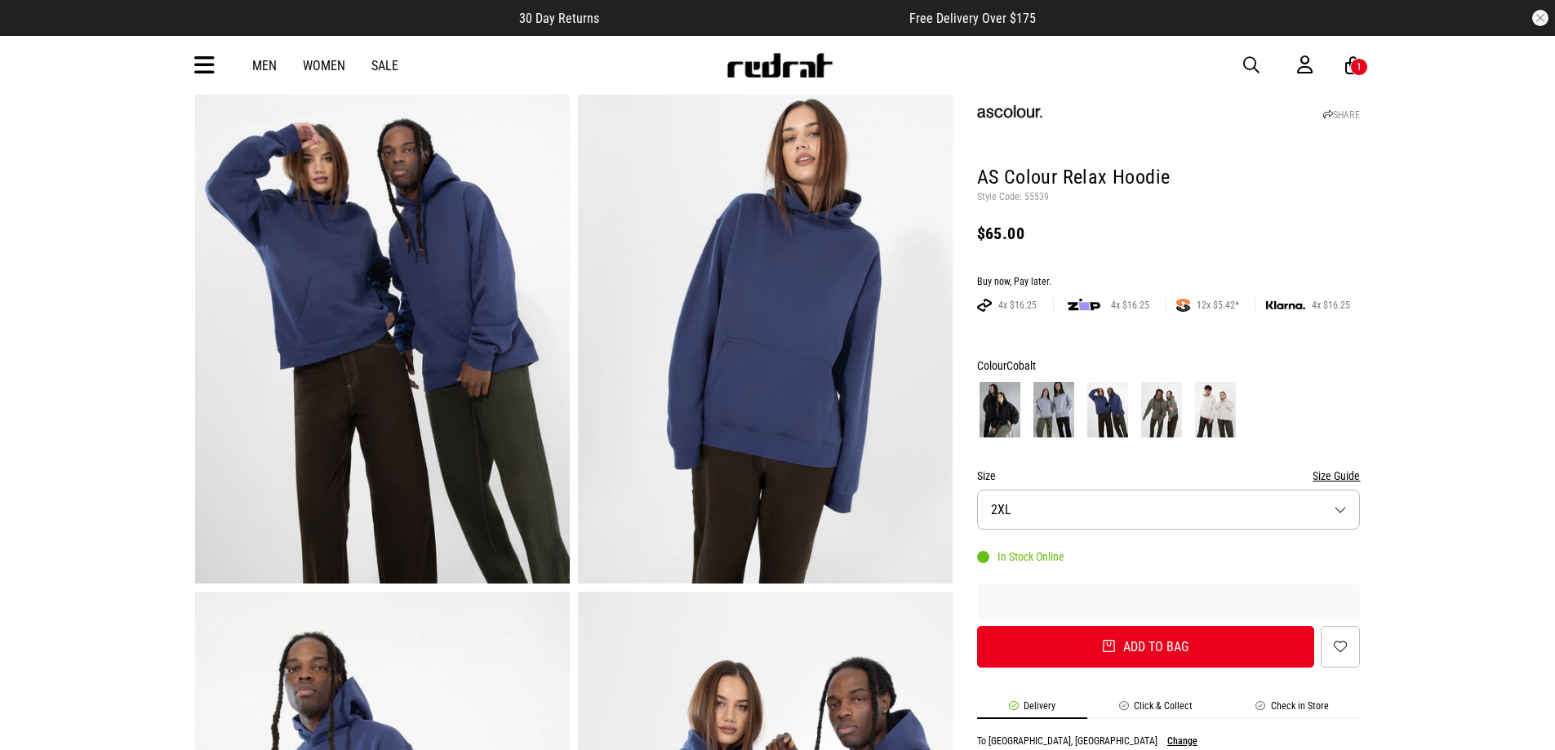
click at [1064, 421] on img at bounding box center [1053, 410] width 41 height 56
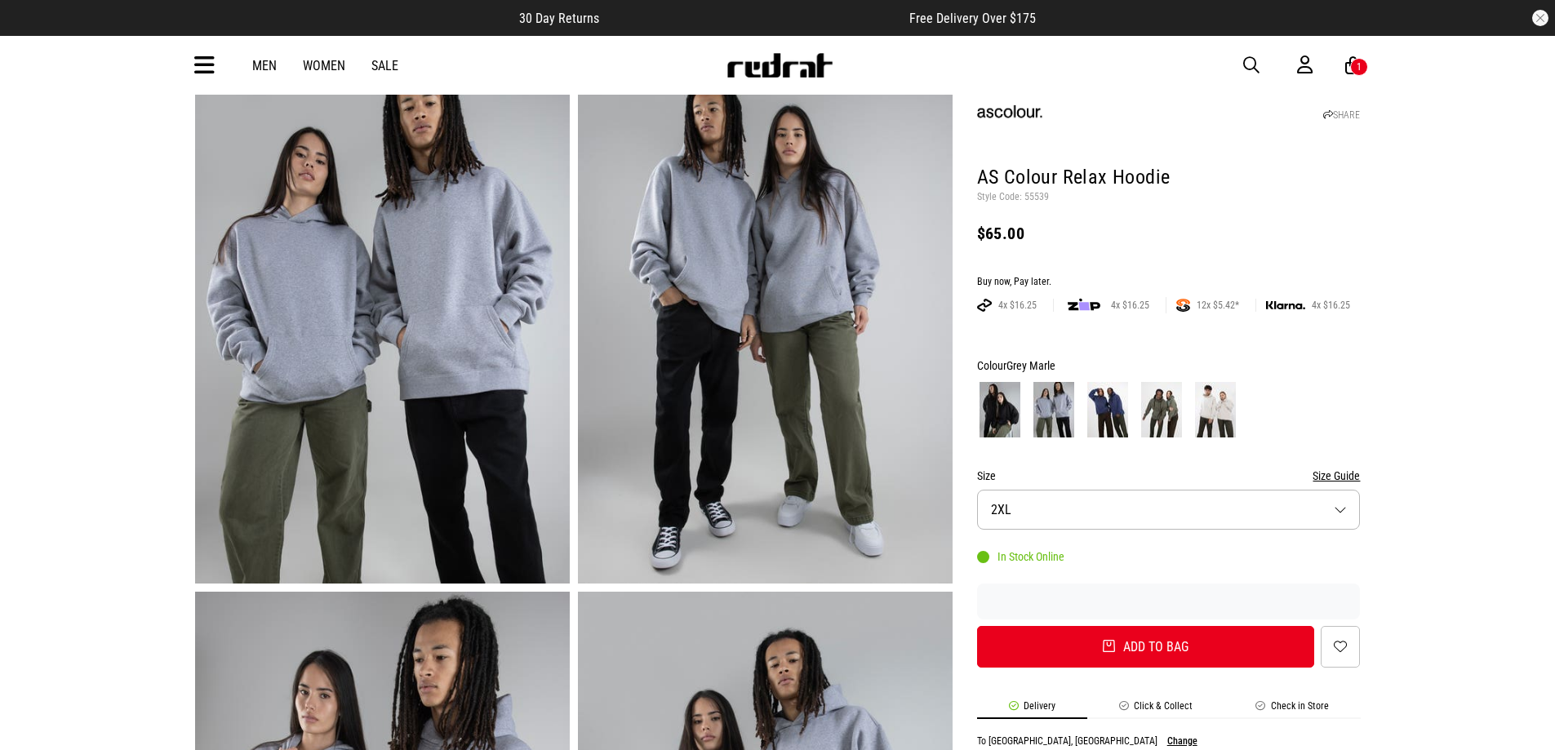
click at [1204, 416] on img at bounding box center [1215, 410] width 41 height 56
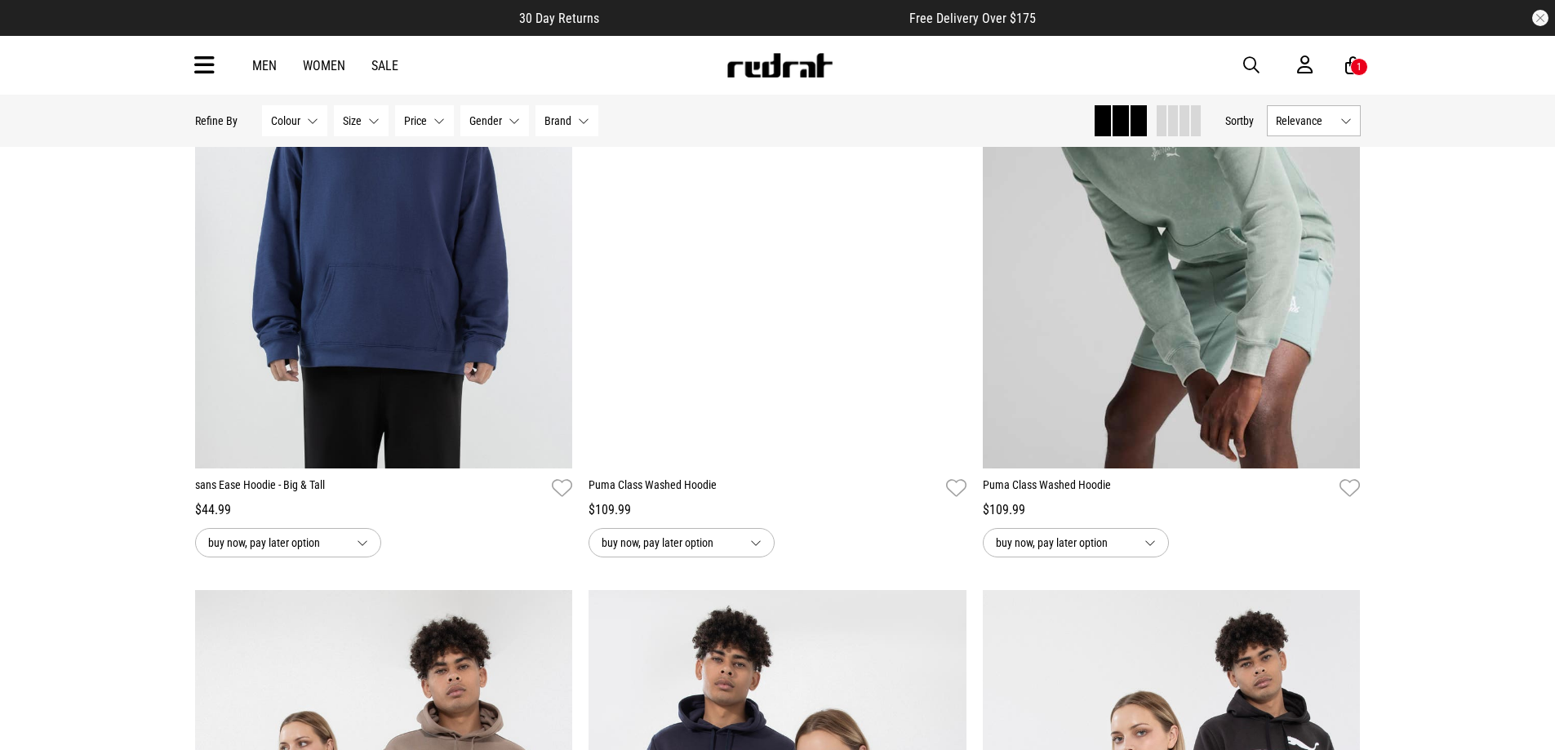
scroll to position [1972, 0]
